Goal: Task Accomplishment & Management: Manage account settings

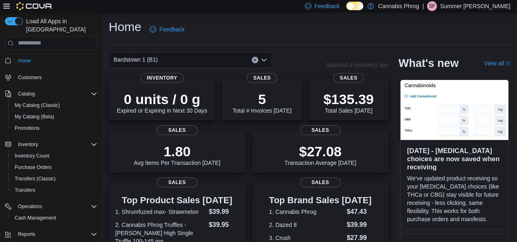
scroll to position [7, 0]
click at [260, 60] on div "Bardstown 1 (B1)" at bounding box center [190, 60] width 163 height 16
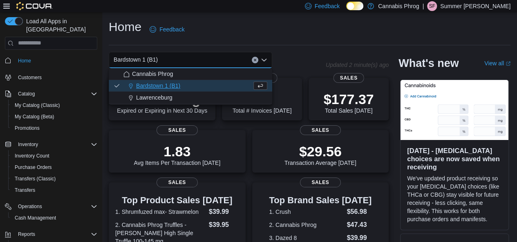
click at [204, 94] on div "Lawrenceburg" at bounding box center [195, 98] width 144 height 8
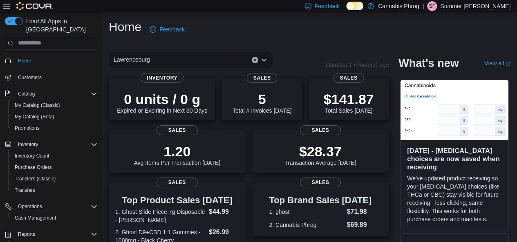
click at [262, 57] on icon "Open list of options" at bounding box center [264, 60] width 7 height 7
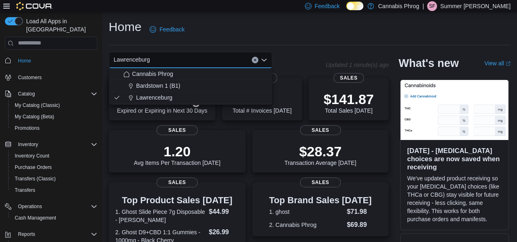
click at [154, 88] on span "Bardstown 1 (B1)" at bounding box center [158, 86] width 44 height 8
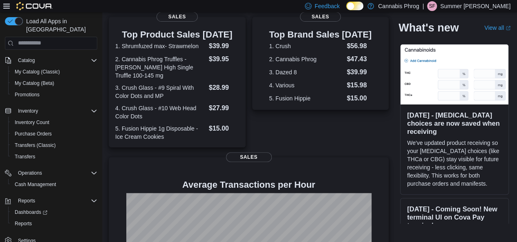
scroll to position [204, 0]
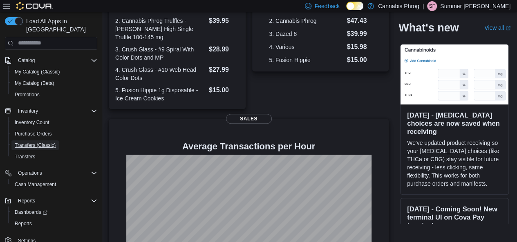
click at [33, 141] on span "Transfers (Classic)" at bounding box center [35, 146] width 41 height 10
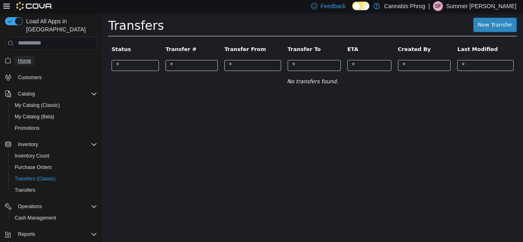
click at [29, 58] on span "Home" at bounding box center [24, 61] width 13 height 7
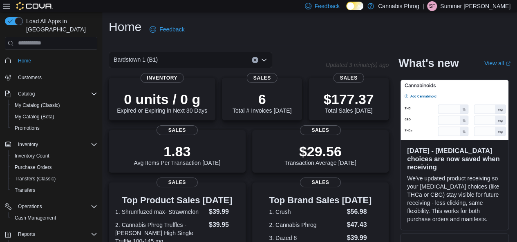
click at [200, 67] on div "Bardstown 1 (B1)" at bounding box center [190, 60] width 163 height 16
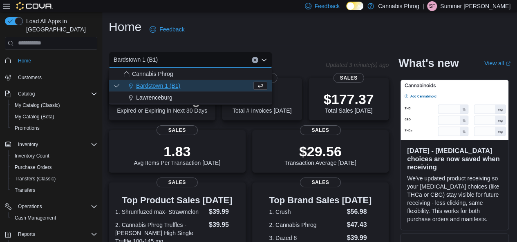
click at [199, 94] on div "Lawrenceburg" at bounding box center [195, 98] width 144 height 8
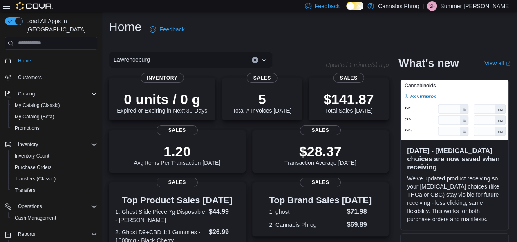
click at [204, 58] on div "Lawrenceburg" at bounding box center [190, 60] width 163 height 16
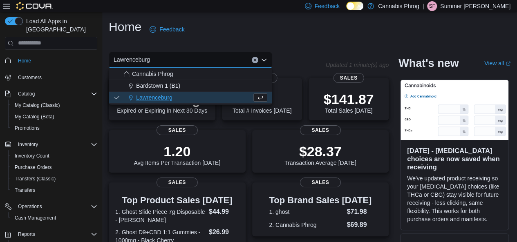
click at [181, 84] on div "Bardstown 1 (B1)" at bounding box center [195, 86] width 144 height 8
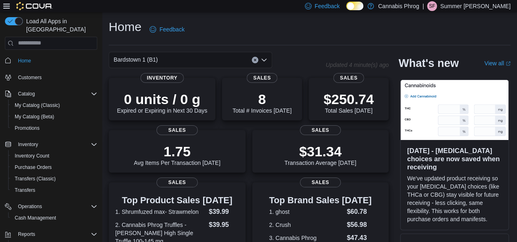
click at [490, 6] on p "Summer [PERSON_NAME]" at bounding box center [475, 6] width 70 height 10
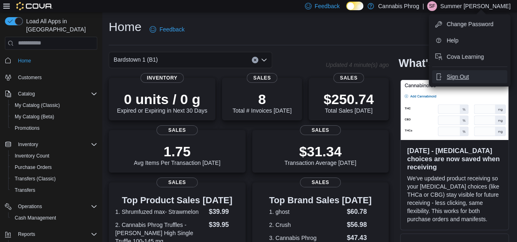
click at [458, 75] on span "Sign Out" at bounding box center [458, 77] width 22 height 8
